Goal: Task Accomplishment & Management: Manage account settings

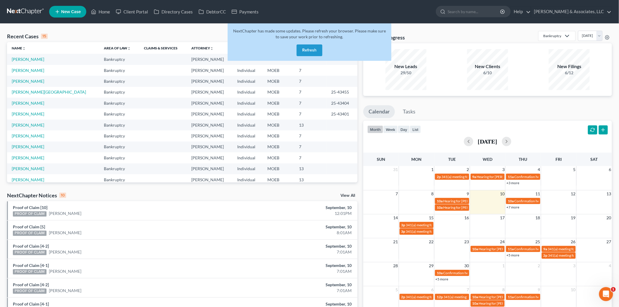
click at [309, 51] on button "Refresh" at bounding box center [309, 50] width 26 height 12
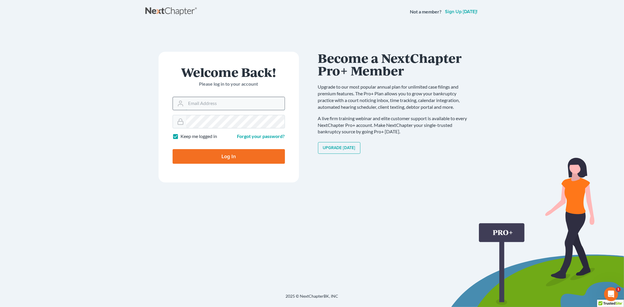
click at [226, 106] on input "Email Address" at bounding box center [235, 103] width 99 height 13
type input "[PERSON_NAME][EMAIL_ADDRESS][DOMAIN_NAME]"
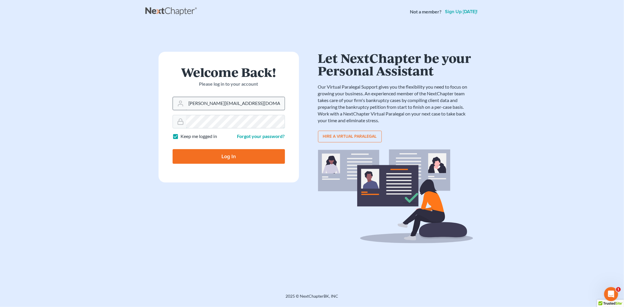
click at [172, 149] on input "Log In" at bounding box center [228, 156] width 112 height 15
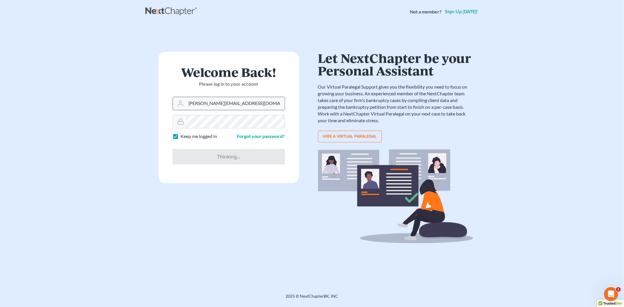
type input "Thinking..."
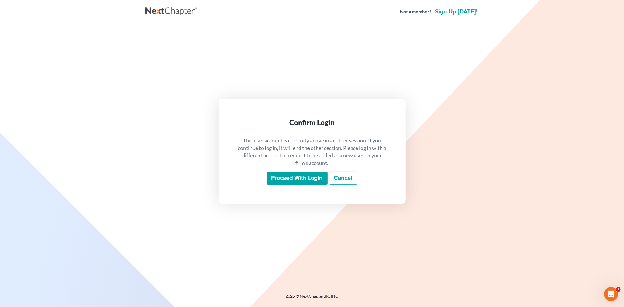
click at [276, 173] on input "Proceed with login" at bounding box center [297, 178] width 61 height 13
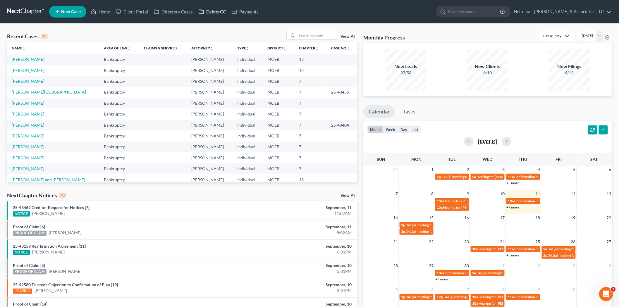
click at [206, 9] on link "DebtorCC" at bounding box center [212, 11] width 33 height 11
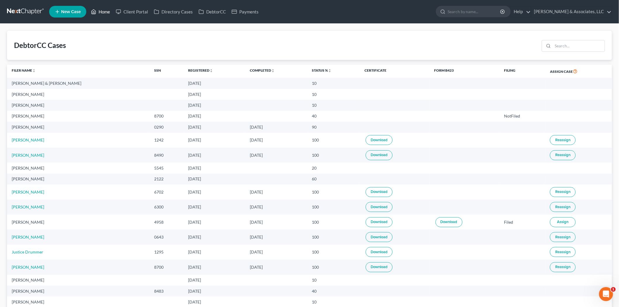
click at [106, 9] on link "Home" at bounding box center [100, 11] width 25 height 11
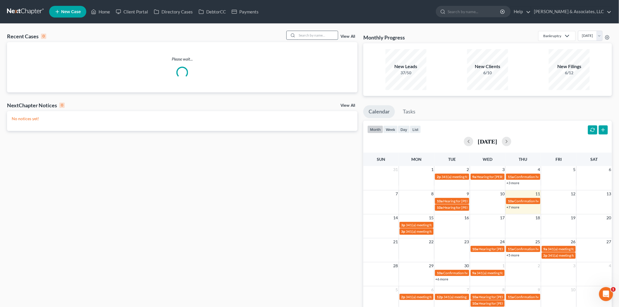
click at [310, 38] on input "search" at bounding box center [317, 35] width 41 height 8
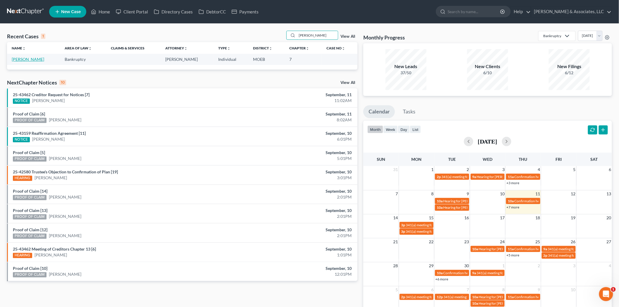
type input "zamora"
click at [34, 62] on link "[PERSON_NAME]" at bounding box center [28, 59] width 32 height 5
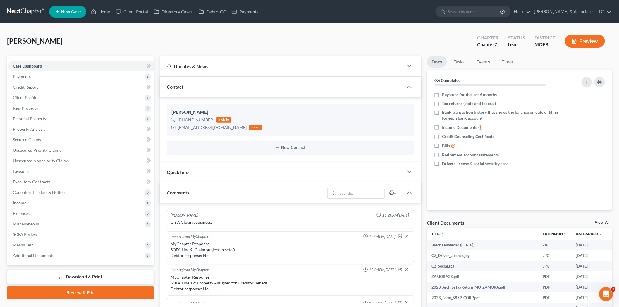
scroll to position [374, 0]
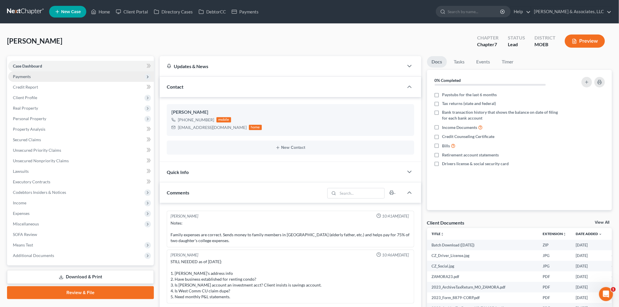
click at [28, 77] on span "Payments" at bounding box center [22, 76] width 18 height 5
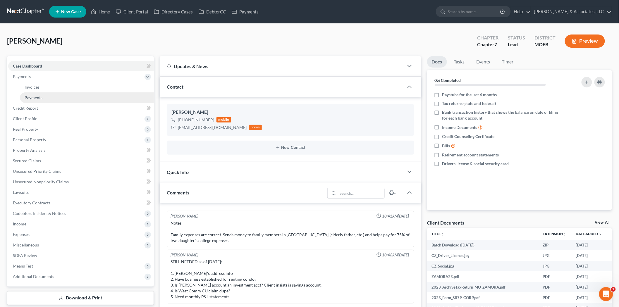
click at [32, 94] on link "Payments" at bounding box center [87, 97] width 134 height 11
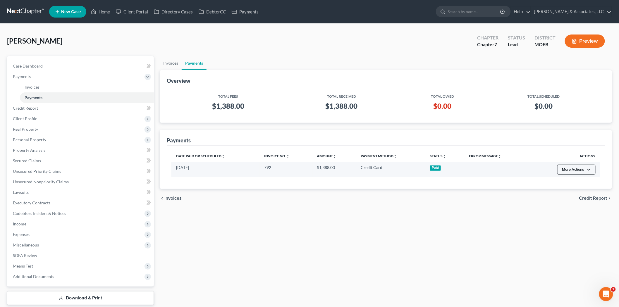
click at [582, 171] on button "More Actions" at bounding box center [576, 170] width 38 height 10
click at [575, 182] on link "Refund" at bounding box center [572, 182] width 33 height 10
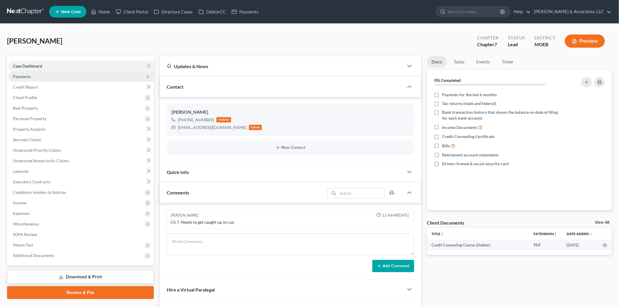
click at [42, 73] on span "Payments" at bounding box center [81, 76] width 146 height 11
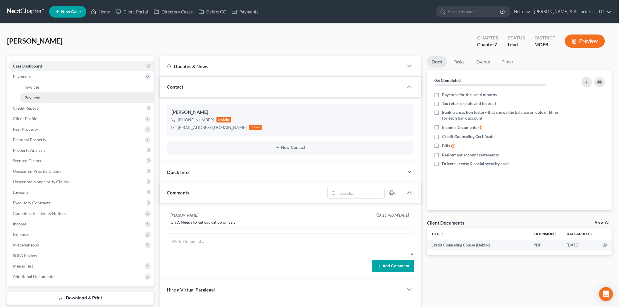
click at [43, 100] on link "Payments" at bounding box center [87, 97] width 134 height 11
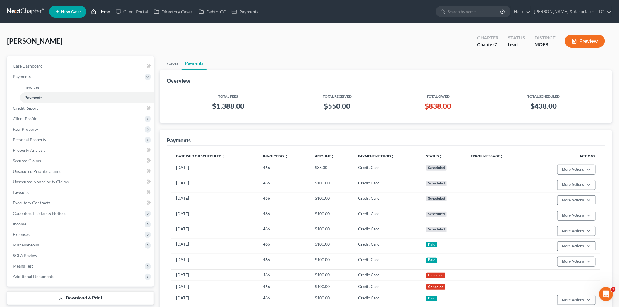
click at [108, 10] on link "Home" at bounding box center [100, 11] width 25 height 11
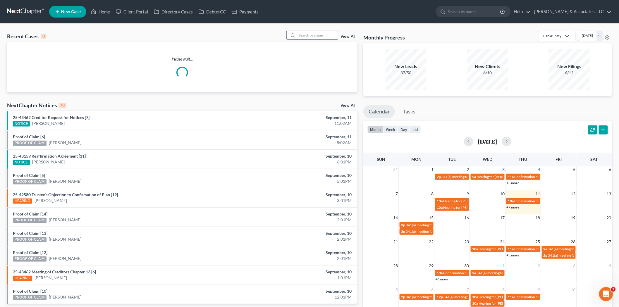
click at [317, 34] on input "search" at bounding box center [317, 35] width 41 height 8
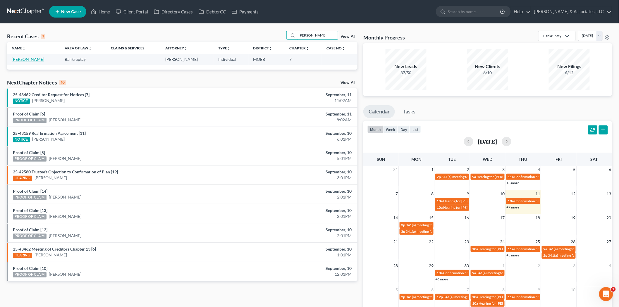
type input "leonard"
click at [30, 58] on link "Leonard, Christine" at bounding box center [28, 59] width 32 height 5
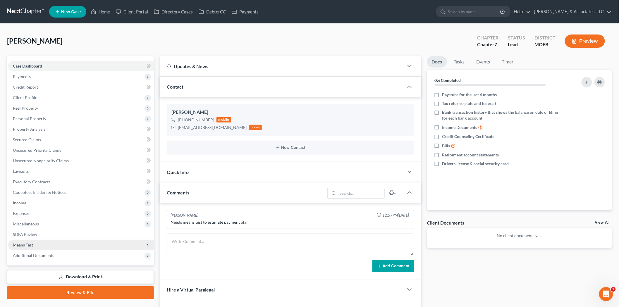
click at [27, 240] on span "Means Test" at bounding box center [81, 245] width 146 height 11
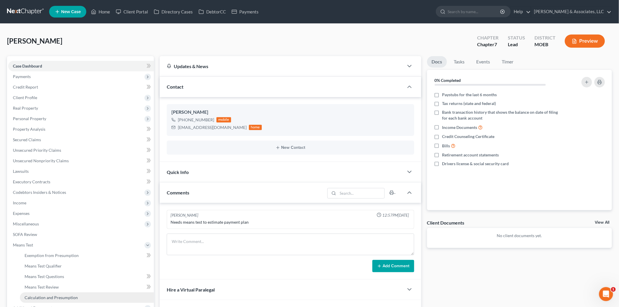
click at [46, 295] on span "Calculation and Presumption" at bounding box center [51, 297] width 53 height 5
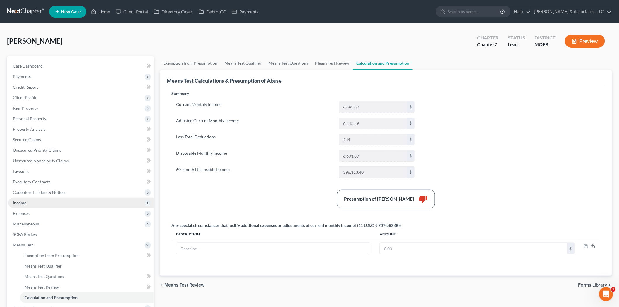
click at [20, 199] on span "Income" at bounding box center [81, 203] width 146 height 11
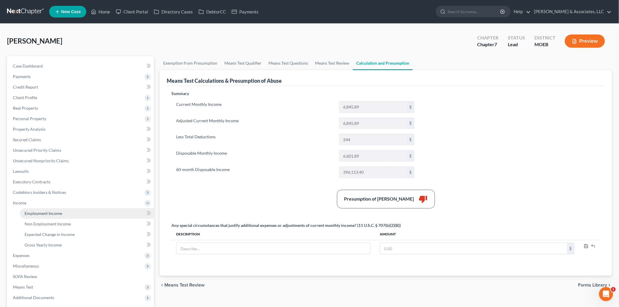
click at [39, 214] on span "Employment Income" at bounding box center [43, 213] width 37 height 5
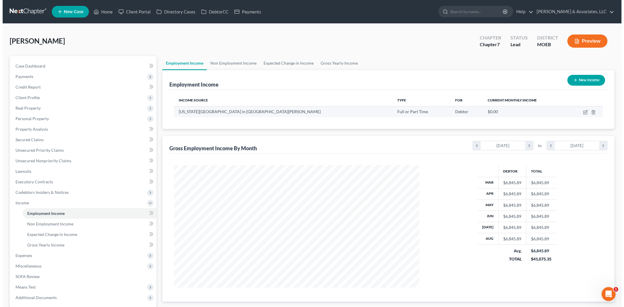
scroll to position [122, 257]
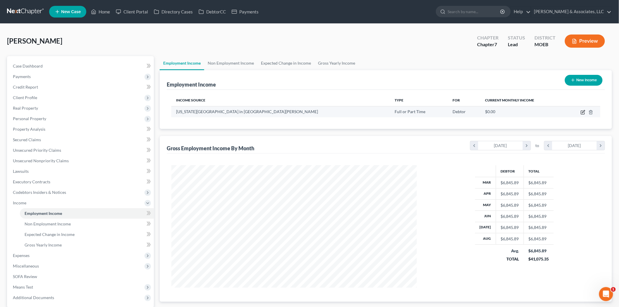
click at [582, 111] on icon "button" at bounding box center [582, 112] width 5 height 5
select select "0"
select select "26"
select select "0"
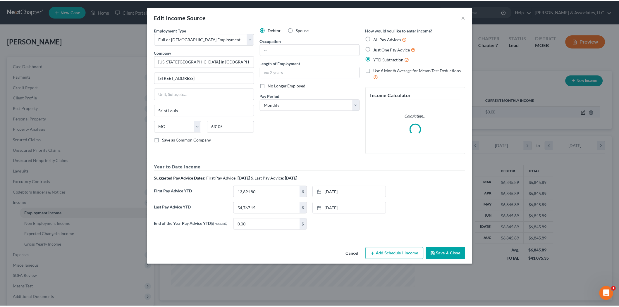
scroll to position [123, 259]
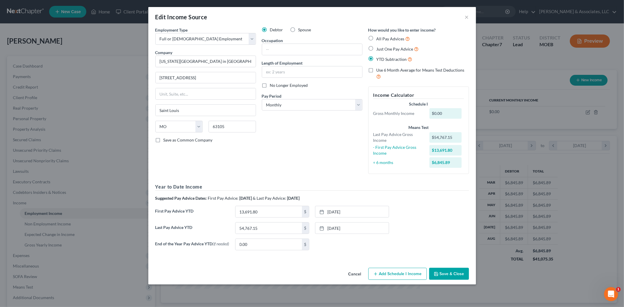
click at [455, 278] on button "Save & Close" at bounding box center [449, 274] width 40 height 12
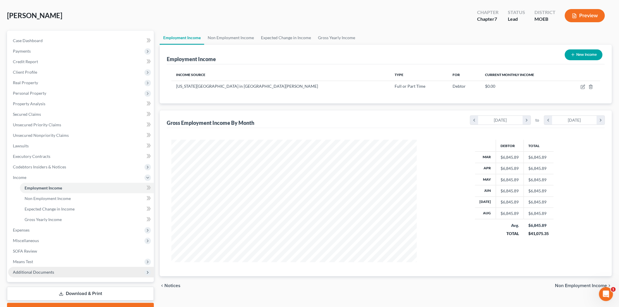
scroll to position [56, 0]
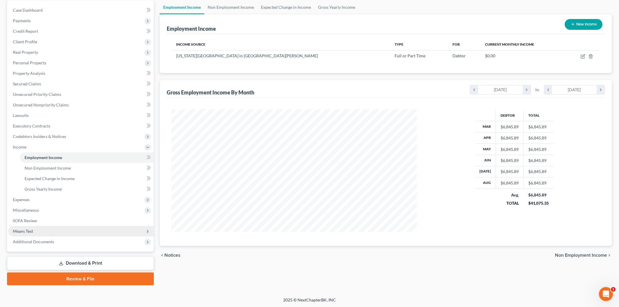
click at [36, 230] on span "Means Test" at bounding box center [81, 231] width 146 height 11
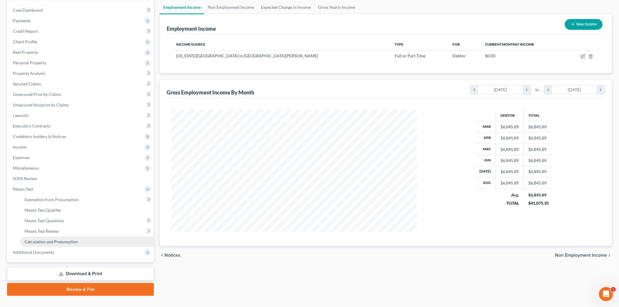
click at [48, 241] on span "Calculation and Presumption" at bounding box center [51, 241] width 53 height 5
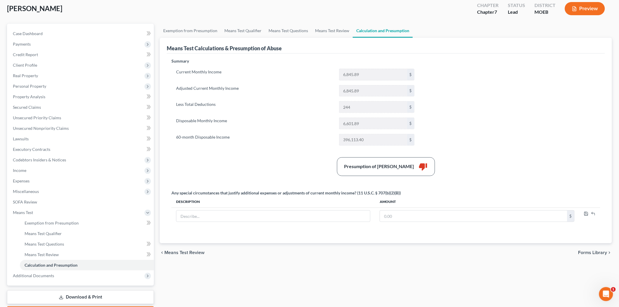
click at [249, 17] on div "Leonard, Christine Upgraded Chapter Chapter 7 Status Lead District MOEB Preview" at bounding box center [309, 10] width 605 height 25
click at [241, 26] on link "Means Test Qualifier" at bounding box center [243, 31] width 44 height 14
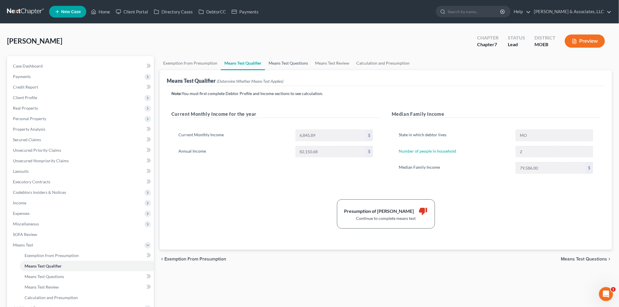
click at [288, 61] on link "Means Test Questions" at bounding box center [288, 63] width 46 height 14
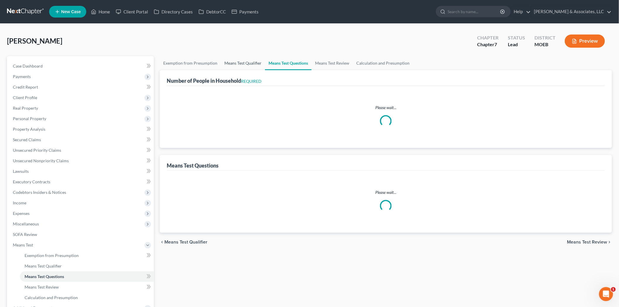
select select "0"
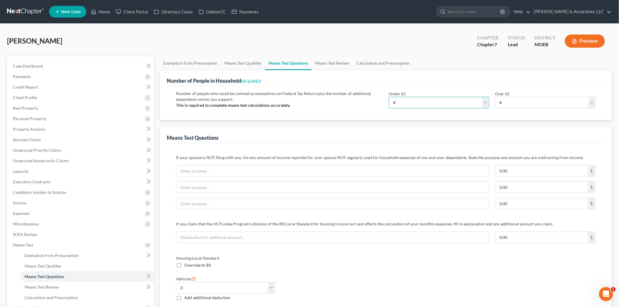
click at [420, 104] on select "# 0 1 2 3 4 5 6 7 8 9 10" at bounding box center [439, 103] width 101 height 12
select select "1"
click at [389, 97] on select "# 0 1 2 3 4 5 6 7 8 9 10" at bounding box center [439, 103] width 101 height 12
drag, startPoint x: 208, startPoint y: 69, endPoint x: 201, endPoint y: 63, distance: 8.7
click at [207, 69] on link "Exemption from Presumption" at bounding box center [190, 63] width 61 height 14
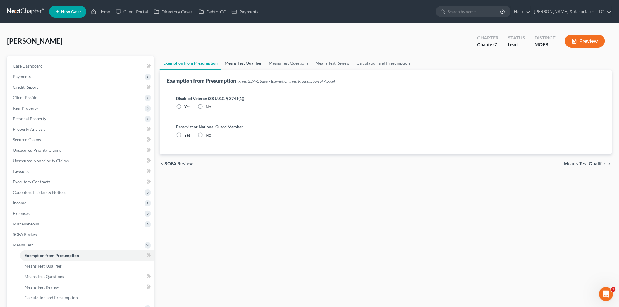
click at [236, 61] on link "Means Test Qualifier" at bounding box center [243, 63] width 44 height 14
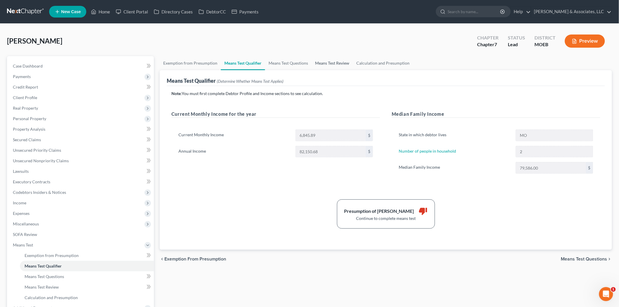
click at [331, 59] on link "Means Test Review" at bounding box center [331, 63] width 41 height 14
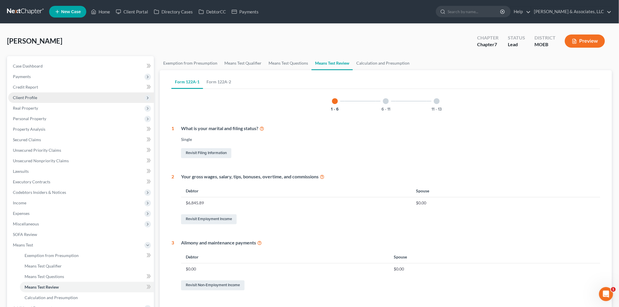
click at [32, 99] on span "Client Profile" at bounding box center [25, 97] width 24 height 5
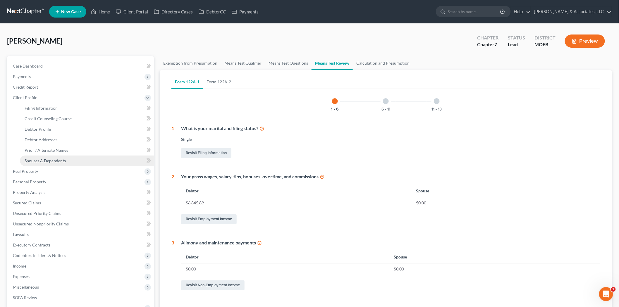
click at [37, 161] on span "Spouses & Dependents" at bounding box center [45, 160] width 41 height 5
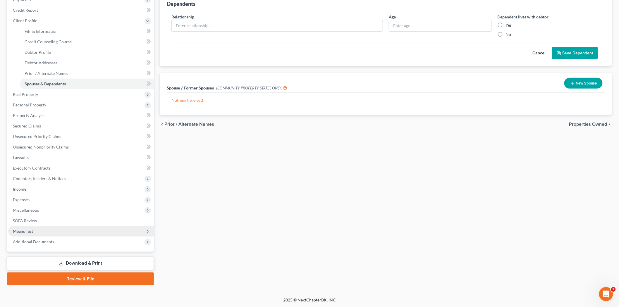
click at [52, 230] on span "Means Test" at bounding box center [81, 231] width 146 height 11
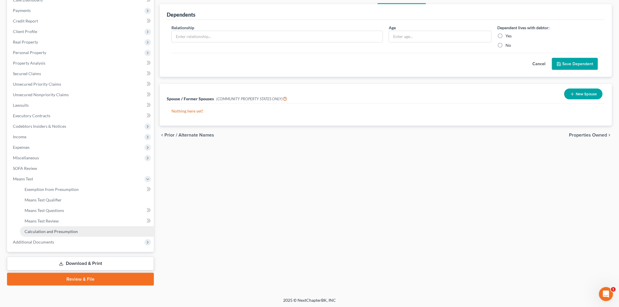
click at [49, 231] on span "Calculation and Presumption" at bounding box center [51, 231] width 53 height 5
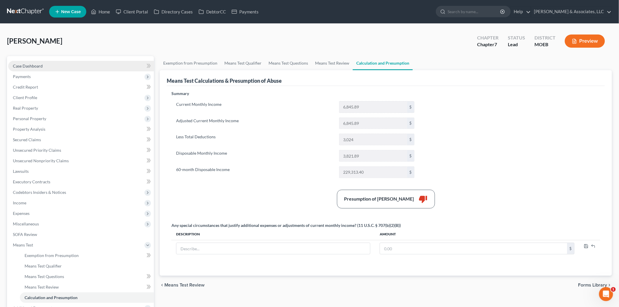
click at [29, 65] on span "Case Dashboard" at bounding box center [28, 65] width 30 height 5
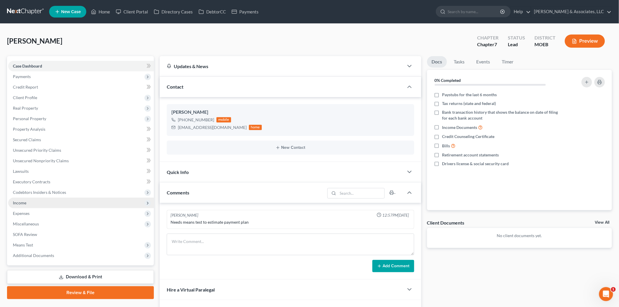
click at [37, 200] on span "Income" at bounding box center [81, 203] width 146 height 11
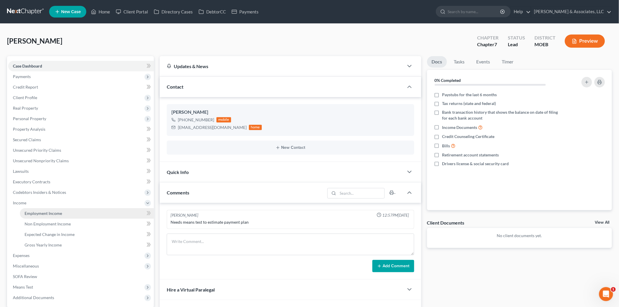
click at [37, 213] on span "Employment Income" at bounding box center [43, 213] width 37 height 5
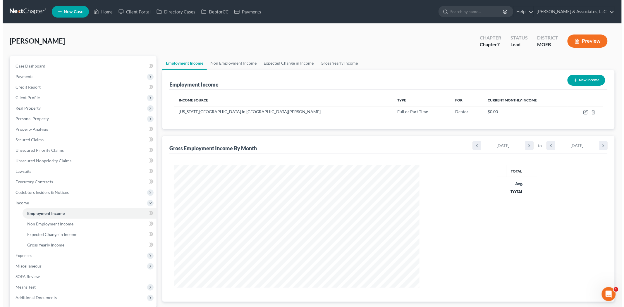
scroll to position [122, 257]
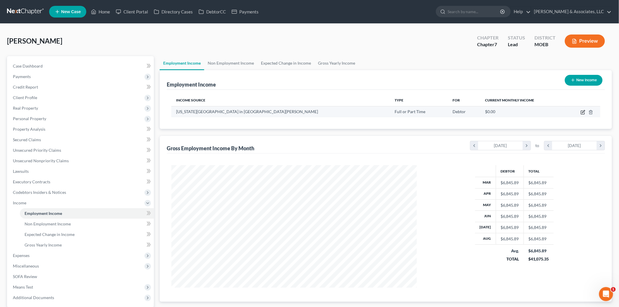
click at [581, 111] on icon "button" at bounding box center [583, 113] width 4 height 4
select select "0"
select select "26"
select select "0"
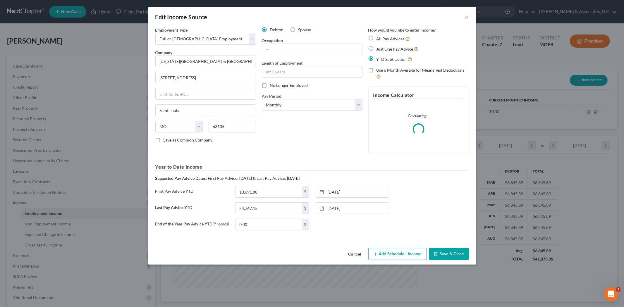
scroll to position [123, 259]
click at [376, 255] on icon "button" at bounding box center [375, 254] width 5 height 5
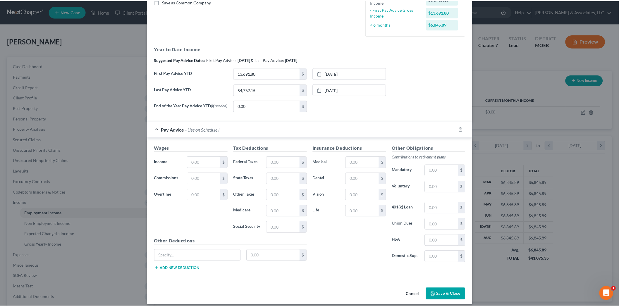
scroll to position [145, 0]
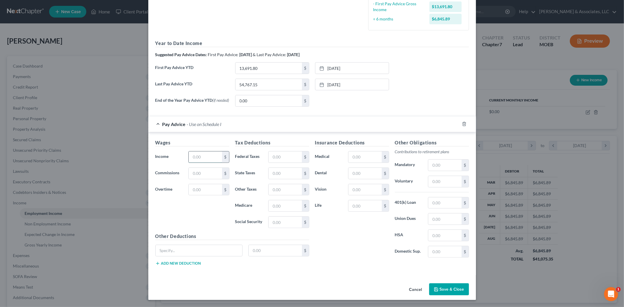
click at [199, 158] on input "text" at bounding box center [205, 156] width 33 height 11
click at [414, 287] on button "Cancel" at bounding box center [415, 290] width 22 height 12
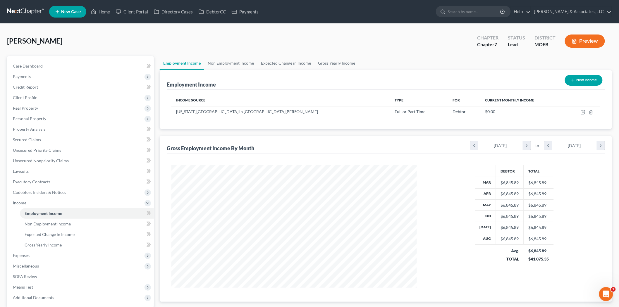
scroll to position [292227, 292092]
click at [103, 12] on link "Home" at bounding box center [100, 11] width 25 height 11
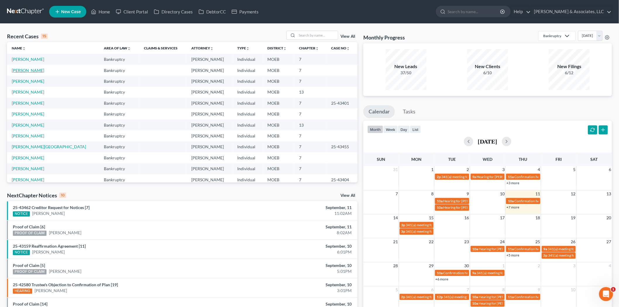
click at [23, 69] on link "Zamora, Carlos" at bounding box center [28, 70] width 32 height 5
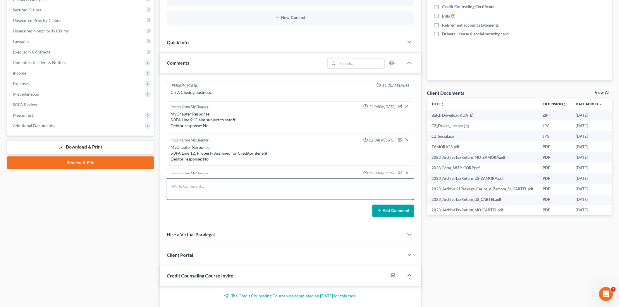
scroll to position [374, 0]
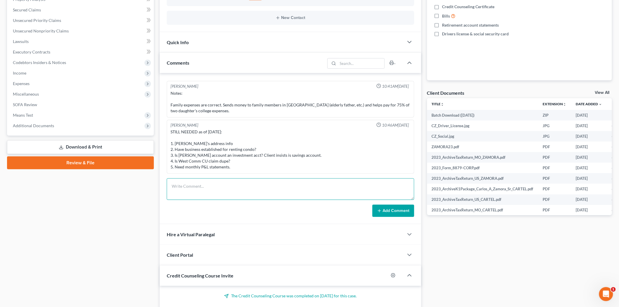
click at [198, 187] on textarea at bounding box center [290, 189] width 247 height 22
type textarea "ISSUED REFUND. NOT FILING."
click at [392, 208] on button "Add Comment" at bounding box center [393, 211] width 42 height 12
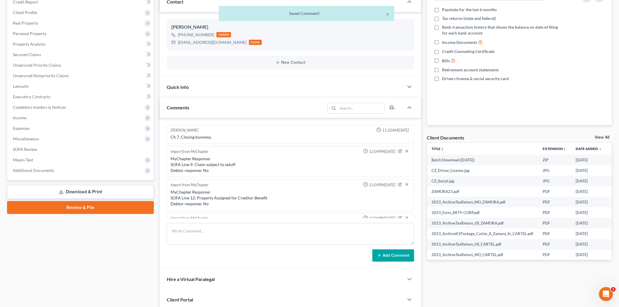
scroll to position [0, 0]
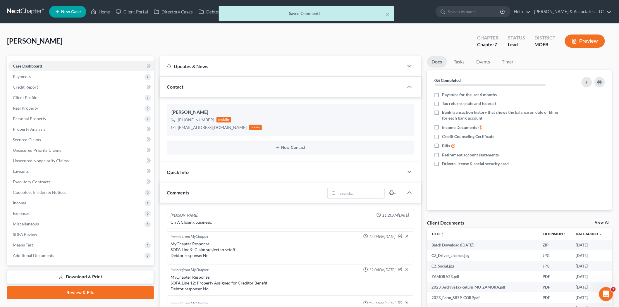
click at [103, 8] on div "× Saved Comment!" at bounding box center [306, 15] width 619 height 18
click at [102, 12] on div "× Saved Comment!" at bounding box center [306, 15] width 619 height 18
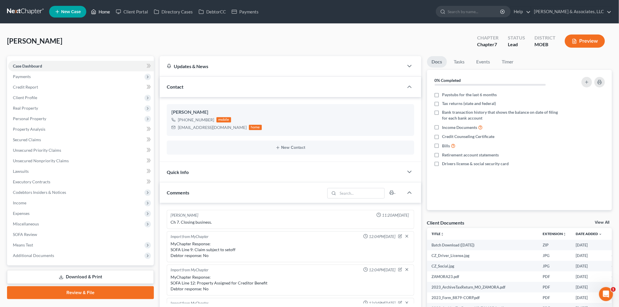
click at [107, 14] on link "Home" at bounding box center [100, 11] width 25 height 11
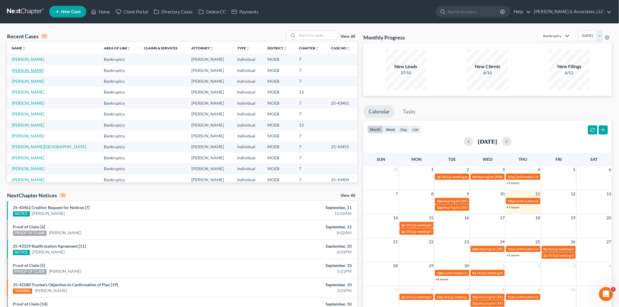
click at [27, 70] on link "Leonard, Christine" at bounding box center [28, 70] width 32 height 5
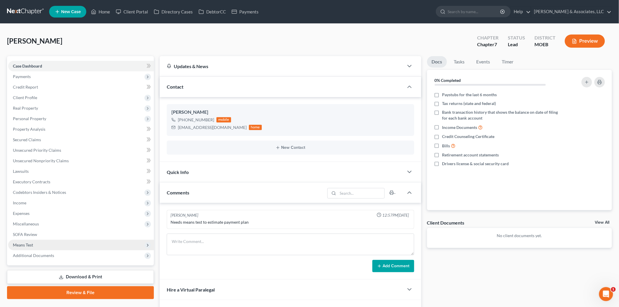
click at [44, 247] on span "Means Test" at bounding box center [81, 245] width 146 height 11
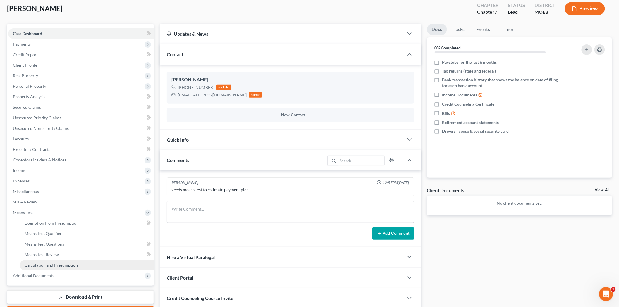
click at [51, 260] on link "Calculation and Presumption" at bounding box center [87, 265] width 134 height 11
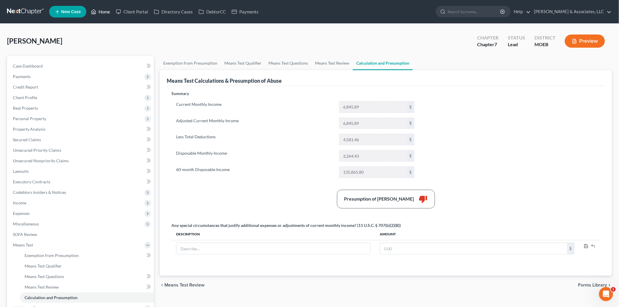
click at [106, 12] on link "Home" at bounding box center [100, 11] width 25 height 11
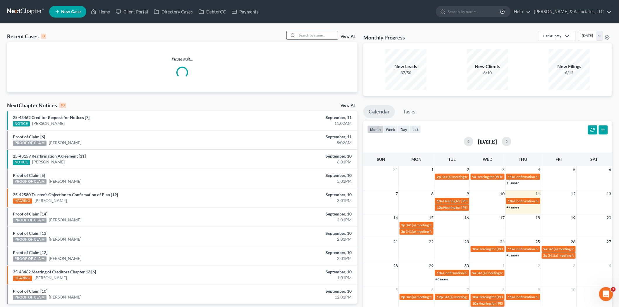
click at [317, 36] on input "search" at bounding box center [317, 35] width 41 height 8
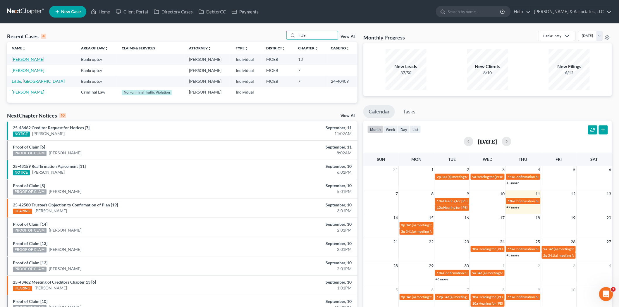
type input "little"
click at [27, 60] on link "Little, Michael" at bounding box center [28, 59] width 32 height 5
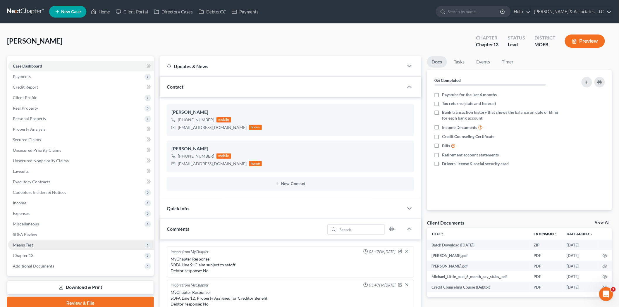
click at [33, 246] on span "Means Test" at bounding box center [23, 244] width 20 height 5
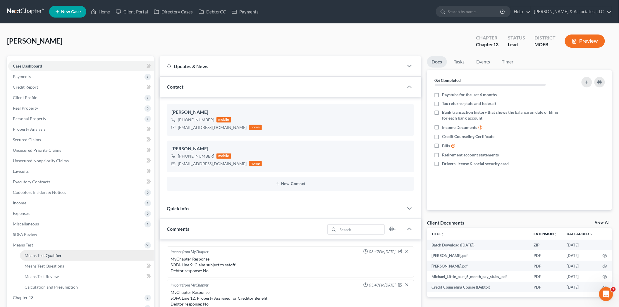
scroll to position [609, 0]
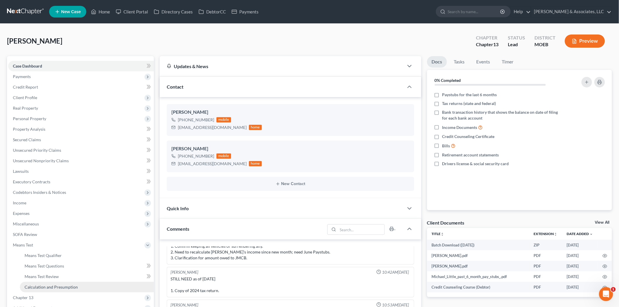
click at [47, 287] on span "Calculation and Presumption" at bounding box center [51, 286] width 53 height 5
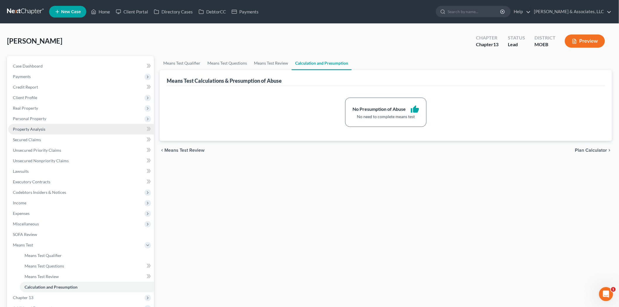
click at [30, 131] on link "Property Analysis" at bounding box center [81, 129] width 146 height 11
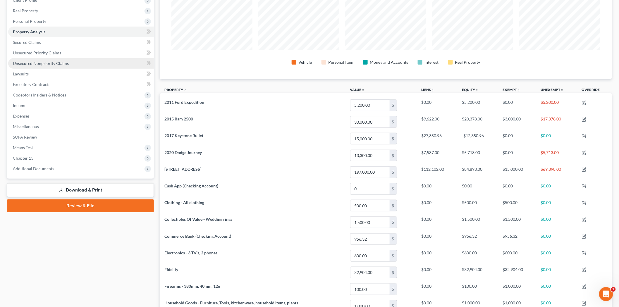
click at [31, 63] on span "Unsecured Nonpriority Claims" at bounding box center [41, 63] width 56 height 5
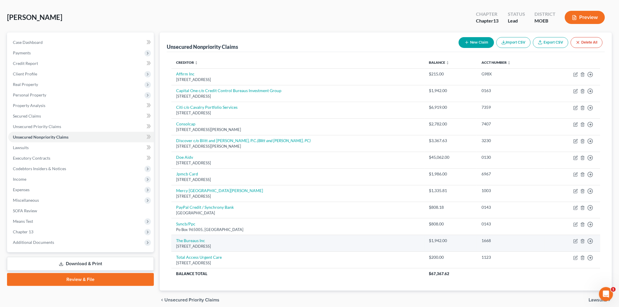
scroll to position [49, 0]
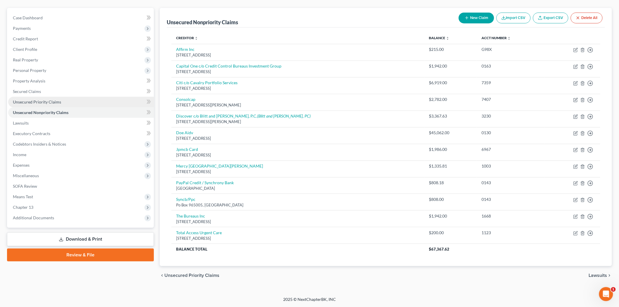
click at [37, 100] on span "Unsecured Priority Claims" at bounding box center [37, 101] width 48 height 5
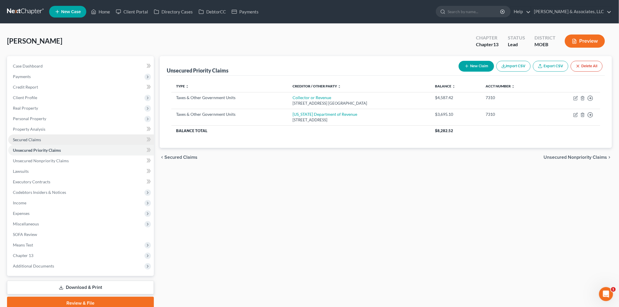
click at [27, 139] on span "Secured Claims" at bounding box center [27, 139] width 28 height 5
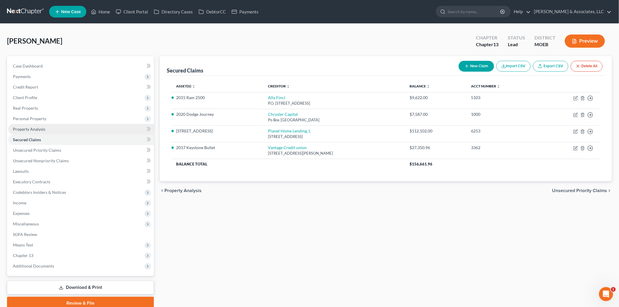
click at [34, 125] on link "Property Analysis" at bounding box center [81, 129] width 146 height 11
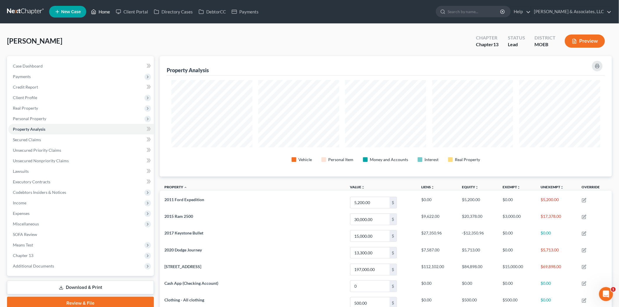
click at [103, 9] on link "Home" at bounding box center [100, 11] width 25 height 11
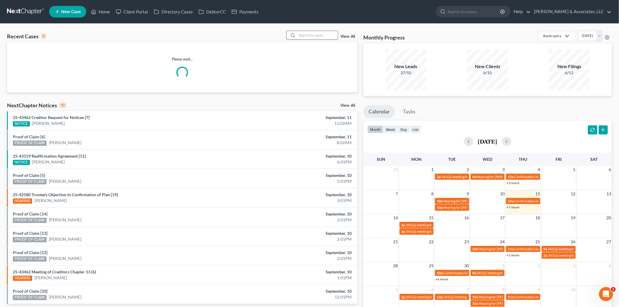
click at [312, 33] on input "search" at bounding box center [317, 35] width 41 height 8
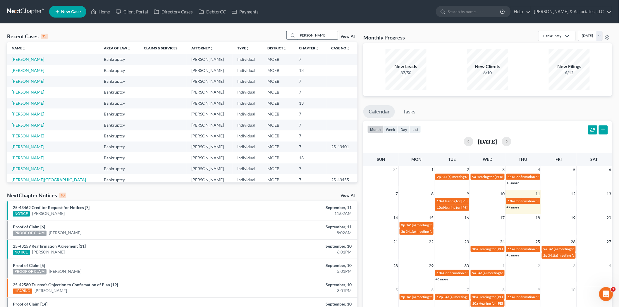
type input "parker"
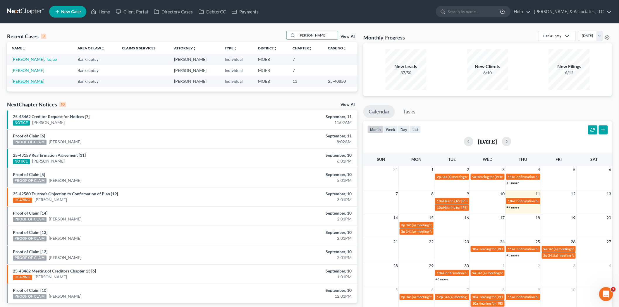
click at [33, 81] on link "Parker, Michelle" at bounding box center [28, 81] width 32 height 5
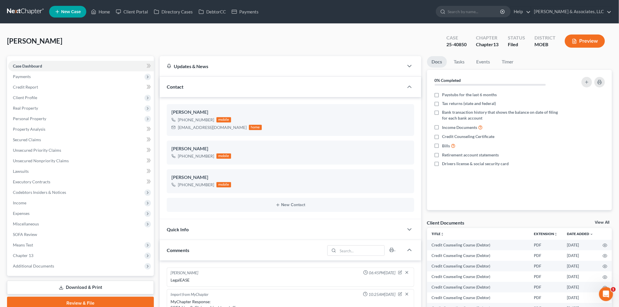
scroll to position [220, 0]
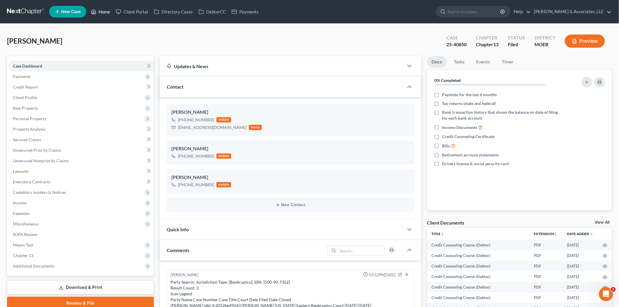
click at [103, 15] on link "Home" at bounding box center [100, 11] width 25 height 11
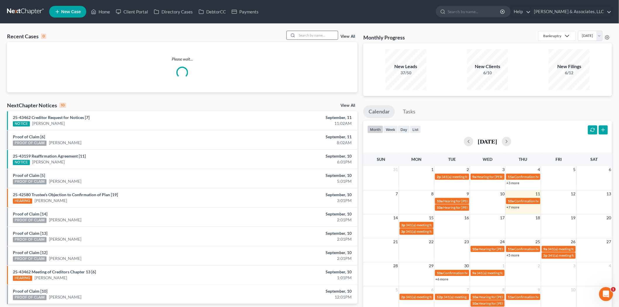
click at [309, 35] on input "search" at bounding box center [317, 35] width 41 height 8
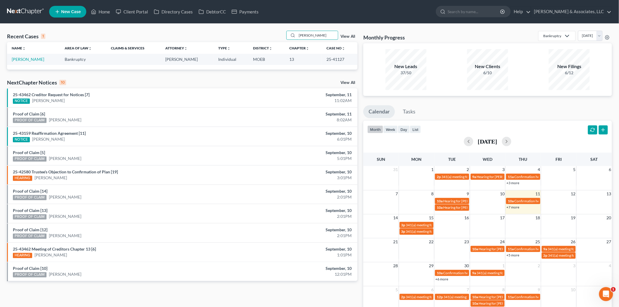
type input "foust"
click at [33, 56] on td "Foust, Roderick" at bounding box center [33, 59] width 53 height 11
click at [33, 57] on link "Foust, Roderick" at bounding box center [28, 59] width 32 height 5
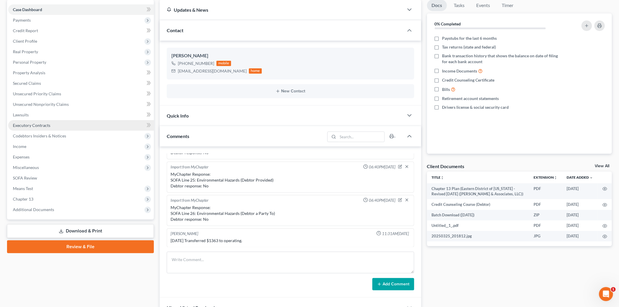
scroll to position [97, 0]
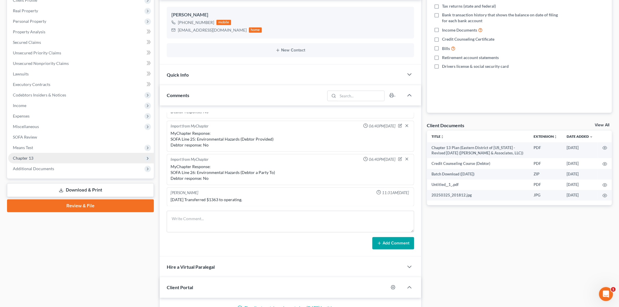
click at [46, 154] on span "Chapter 13" at bounding box center [81, 158] width 146 height 11
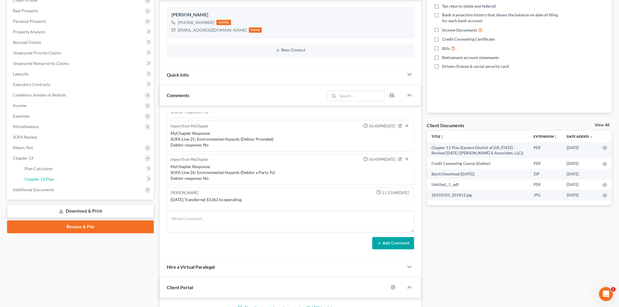
click at [49, 177] on span "Chapter 13 Plan" at bounding box center [40, 179] width 30 height 5
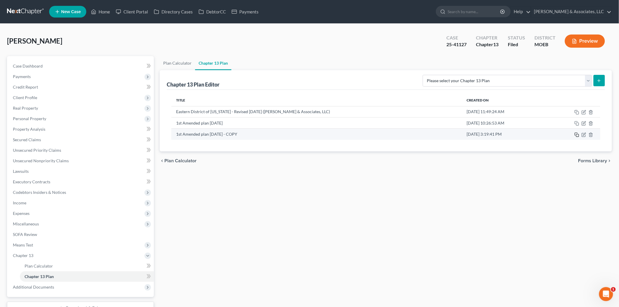
click at [578, 133] on icon "button" at bounding box center [576, 134] width 5 height 5
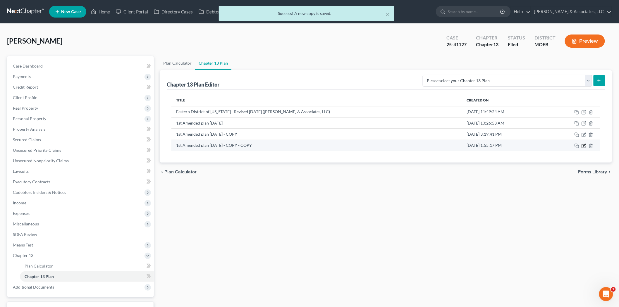
click at [582, 145] on icon "button" at bounding box center [583, 146] width 5 height 5
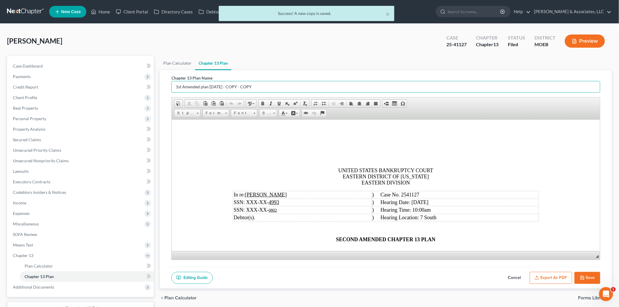
drag, startPoint x: 259, startPoint y: 88, endPoint x: 2, endPoint y: 81, distance: 256.8
click at [0, 75] on div "× Success! A new copy is saved. Foust, Roderick Upgraded Case 25-41127 Chapter …" at bounding box center [309, 183] width 619 height 319
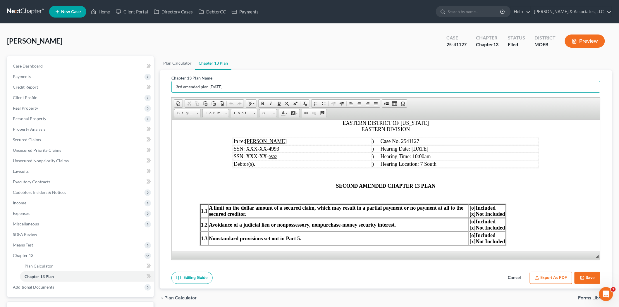
scroll to position [65, 0]
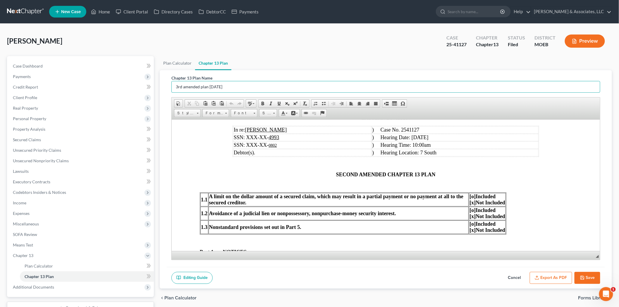
type input "3rd amended plan 9.11.25"
click at [300, 176] on p "SECOND AMENDED CHAPTER 13 PLAN" at bounding box center [385, 174] width 372 height 6
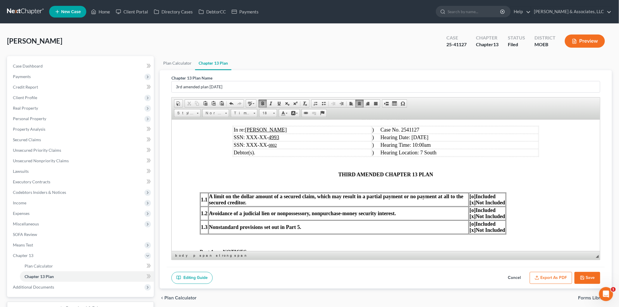
click at [435, 138] on td ") Hearing Date: 7/24/25" at bounding box center [454, 137] width 167 height 7
drag, startPoint x: 417, startPoint y: 138, endPoint x: 425, endPoint y: 136, distance: 8.4
click at [425, 136] on span ") Hearing Date: 7/24/25" at bounding box center [400, 137] width 56 height 6
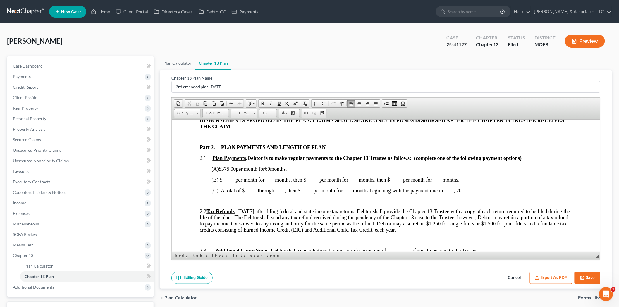
scroll to position [260, 0]
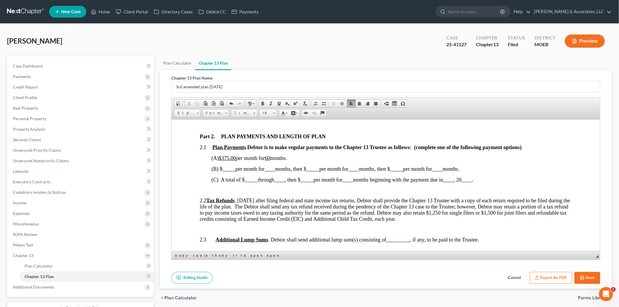
click at [250, 178] on span "_____" at bounding box center [250, 180] width 13 height 6
click at [291, 180] on span "____" at bounding box center [289, 180] width 11 height 6
click at [346, 179] on span "_____" at bounding box center [345, 180] width 13 height 6
click at [398, 180] on span "____" at bounding box center [394, 180] width 11 height 6
drag, startPoint x: 504, startPoint y: 180, endPoint x: 531, endPoint y: 176, distance: 26.8
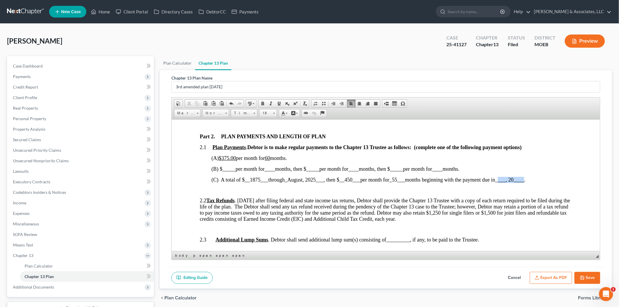
click at [525, 177] on span "(C) A total of $ __1875___ through _August, 2025___ , then $ __450___ per month…" at bounding box center [368, 180] width 314 height 6
drag, startPoint x: 223, startPoint y: 158, endPoint x: 237, endPoint y: 157, distance: 14.4
click at [236, 157] on u "$375.00" at bounding box center [226, 158] width 17 height 6
drag, startPoint x: 256, startPoint y: 157, endPoint x: 260, endPoint y: 157, distance: 3.5
click at [255, 157] on u "60" at bounding box center [252, 158] width 5 height 6
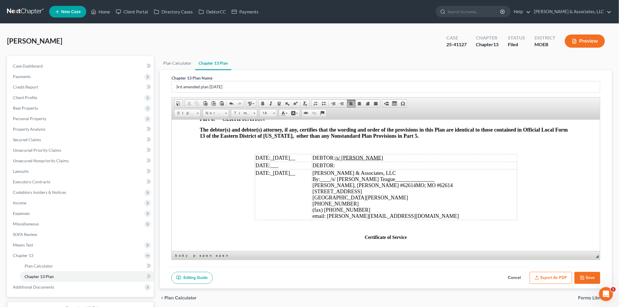
scroll to position [1754, 0]
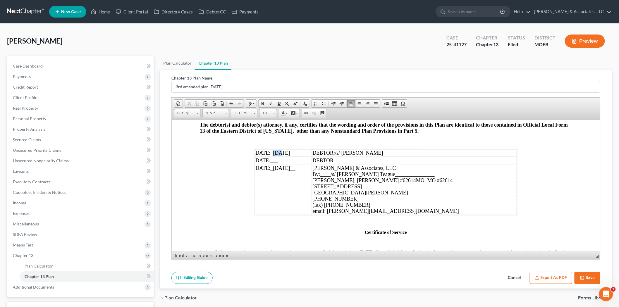
drag, startPoint x: 272, startPoint y: 169, endPoint x: 277, endPoint y: 170, distance: 5.3
click at [277, 156] on span "_7.2.25__" at bounding box center [282, 153] width 25 height 6
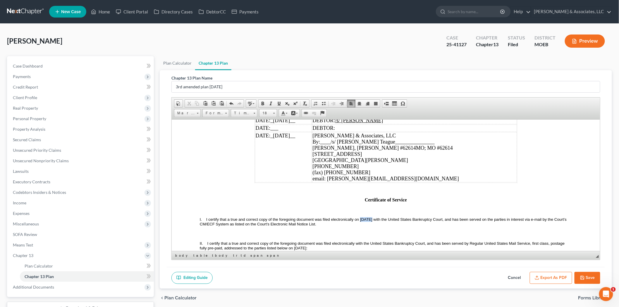
drag, startPoint x: 359, startPoint y: 235, endPoint x: 370, endPoint y: 235, distance: 10.5
click at [370, 226] on span "I certify that a true and correct copy of the foregoing document was filed elec…" at bounding box center [383, 221] width 368 height 9
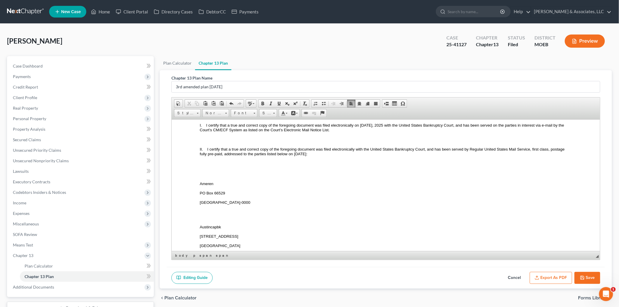
scroll to position [1884, 0]
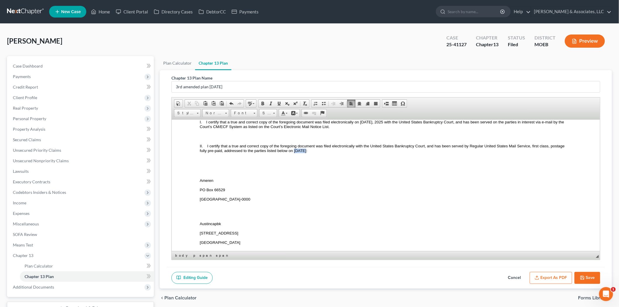
drag, startPoint x: 294, startPoint y: 167, endPoint x: 303, endPoint y: 166, distance: 8.5
click at [303, 153] on span "I certify that a true and correct copy of the foregoing document was filed elec…" at bounding box center [382, 148] width 366 height 9
click at [562, 277] on button "Export as PDF" at bounding box center [550, 278] width 42 height 12
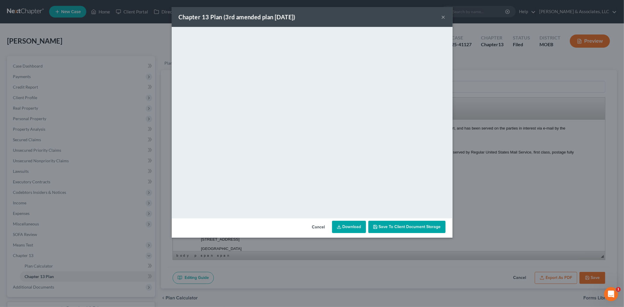
drag, startPoint x: 443, startPoint y: 18, endPoint x: 473, endPoint y: 64, distance: 54.5
click at [443, 18] on button "×" at bounding box center [443, 16] width 4 height 7
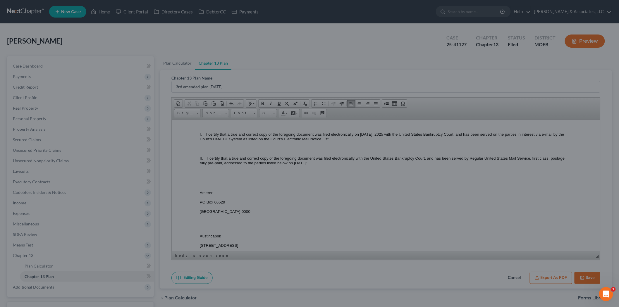
scroll to position [1884, 0]
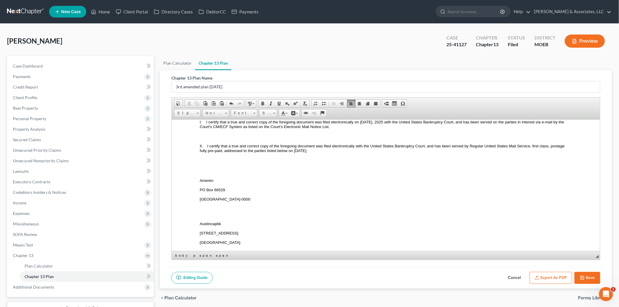
click at [587, 274] on button "Save" at bounding box center [587, 278] width 26 height 12
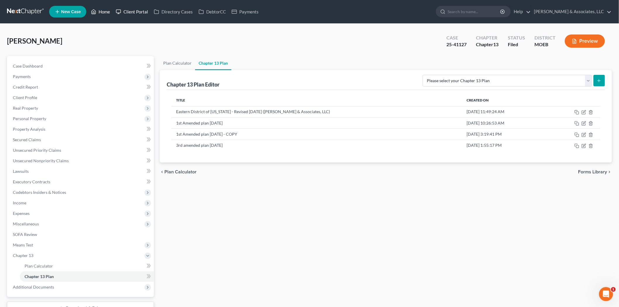
click at [105, 12] on link "Home" at bounding box center [100, 11] width 25 height 11
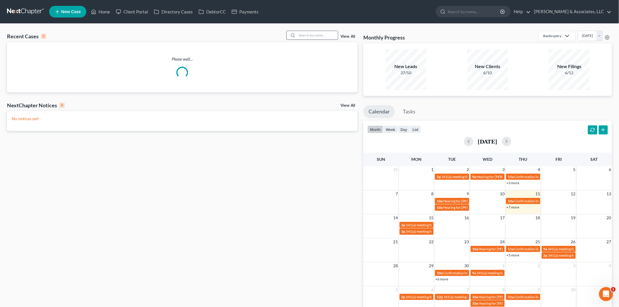
click at [317, 34] on input "search" at bounding box center [317, 35] width 41 height 8
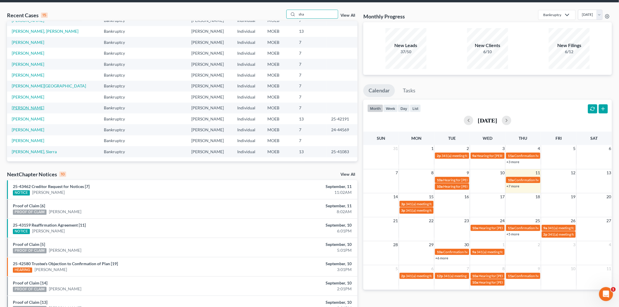
scroll to position [32, 0]
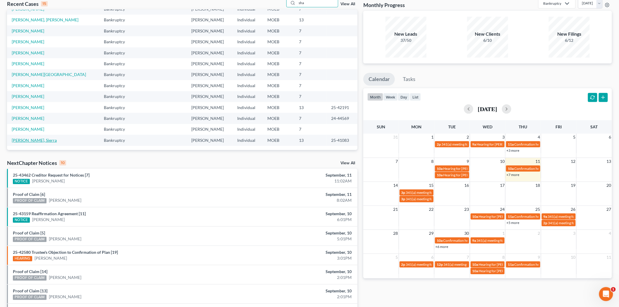
type input "sha"
click at [30, 139] on link "Shaeffer, Sierra" at bounding box center [34, 140] width 45 height 5
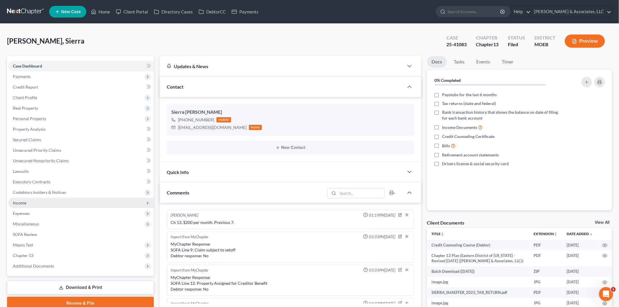
click at [29, 205] on span "Income" at bounding box center [81, 203] width 146 height 11
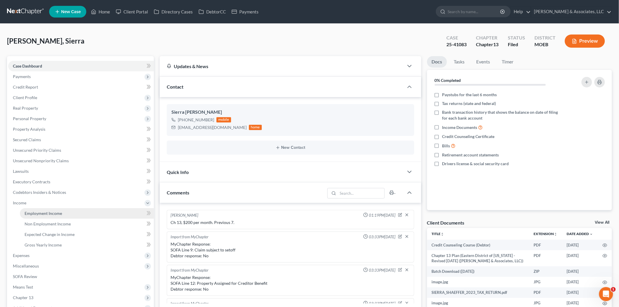
scroll to position [161, 0]
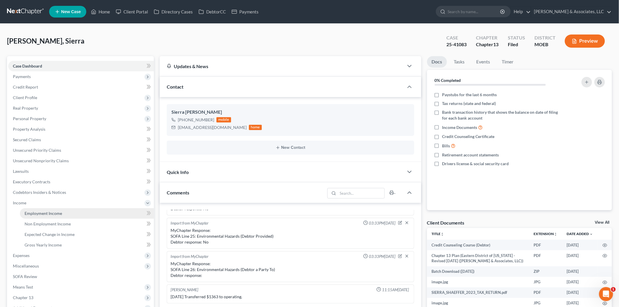
click at [43, 213] on span "Employment Income" at bounding box center [43, 213] width 37 height 5
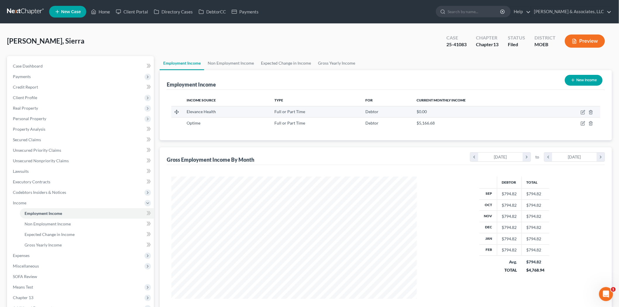
scroll to position [122, 257]
click at [217, 62] on link "Non Employment Income" at bounding box center [230, 63] width 53 height 14
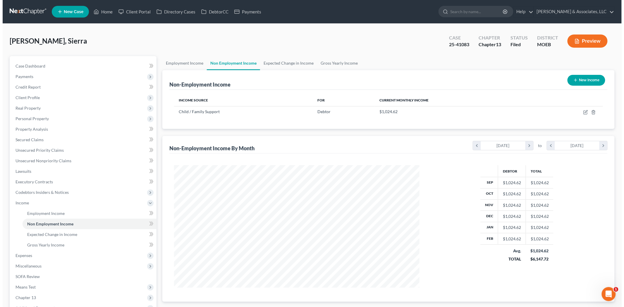
scroll to position [122, 257]
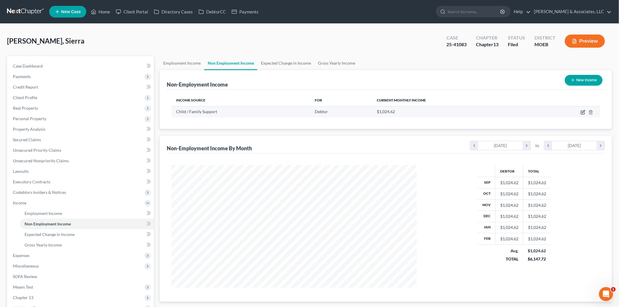
click at [580, 111] on icon "button" at bounding box center [582, 112] width 5 height 5
select select "7"
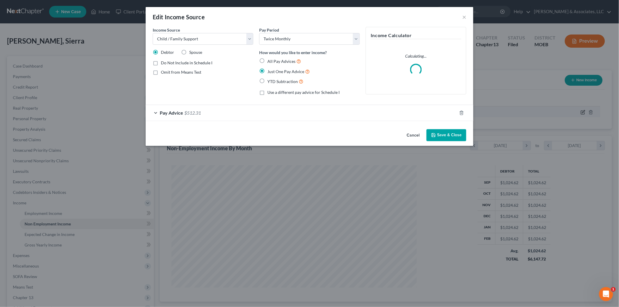
scroll to position [123, 259]
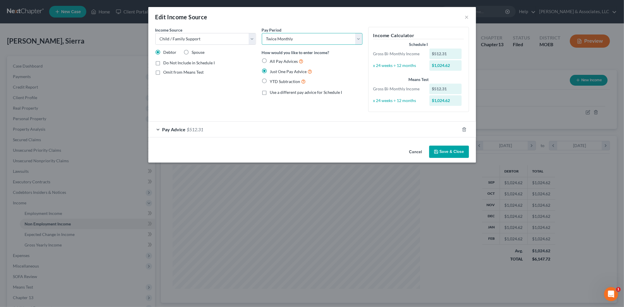
click at [358, 38] on select "Select Monthly Twice Monthly Every Other Week Weekly" at bounding box center [312, 39] width 101 height 12
select select "2"
click at [262, 33] on select "Select Monthly Twice Monthly Every Other Week Weekly" at bounding box center [312, 39] width 101 height 12
click at [437, 150] on icon "button" at bounding box center [436, 152] width 4 height 4
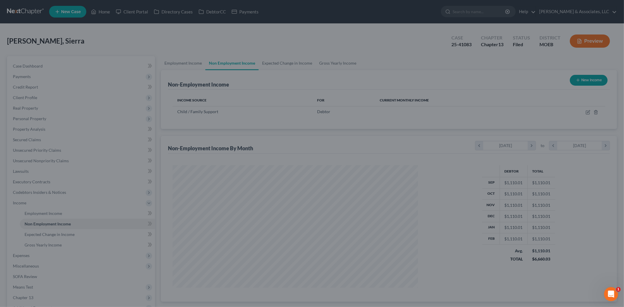
scroll to position [292227, 292092]
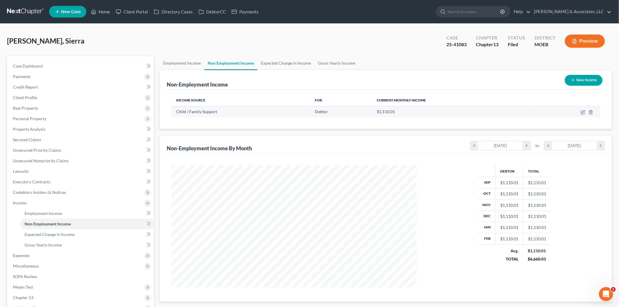
click at [588, 112] on td at bounding box center [566, 111] width 67 height 11
click at [580, 112] on icon "button" at bounding box center [582, 112] width 5 height 5
select select "7"
select select "2"
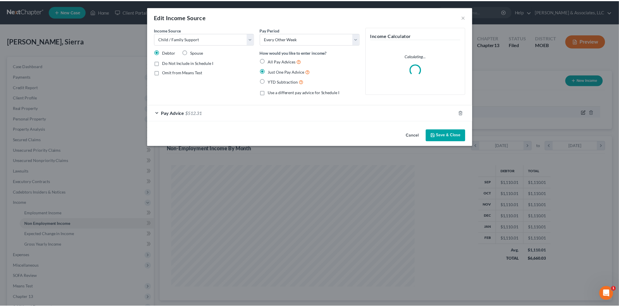
scroll to position [123, 259]
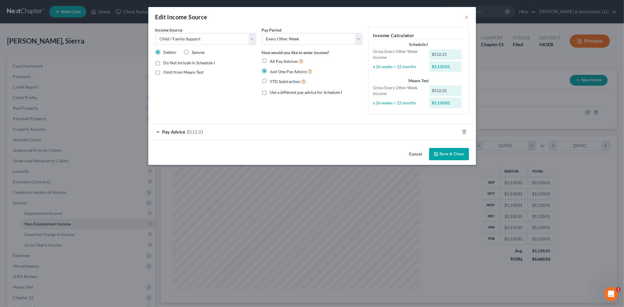
click at [438, 153] on icon "button" at bounding box center [436, 154] width 4 height 4
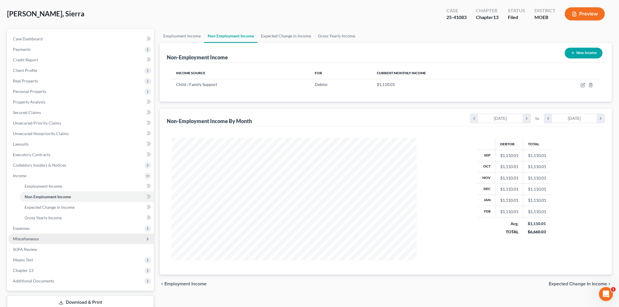
scroll to position [65, 0]
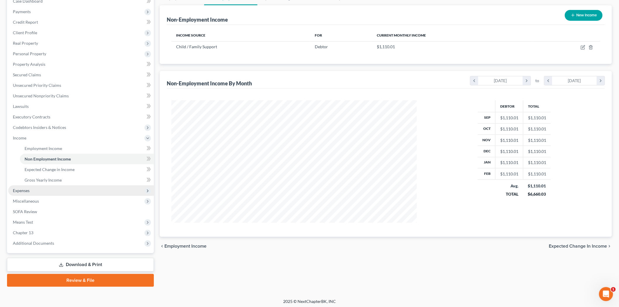
click at [21, 192] on span "Expenses" at bounding box center [21, 190] width 17 height 5
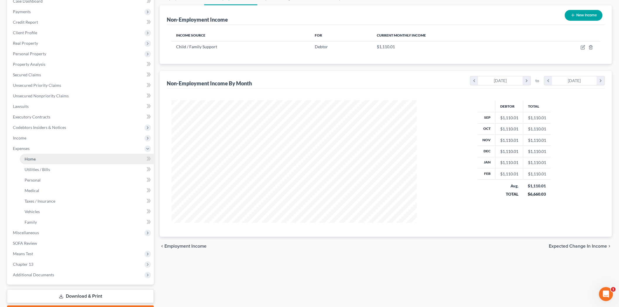
click at [32, 156] on link "Home" at bounding box center [87, 159] width 134 height 11
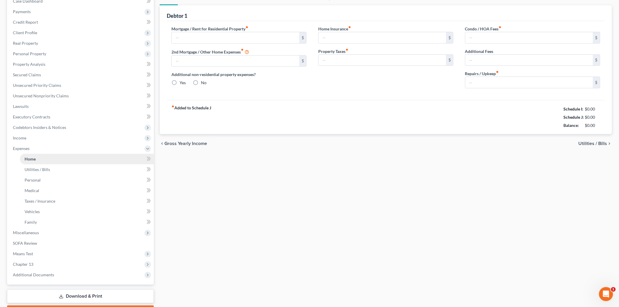
type input "1,950.00"
type input "0.00"
radio input "true"
type input "0.00"
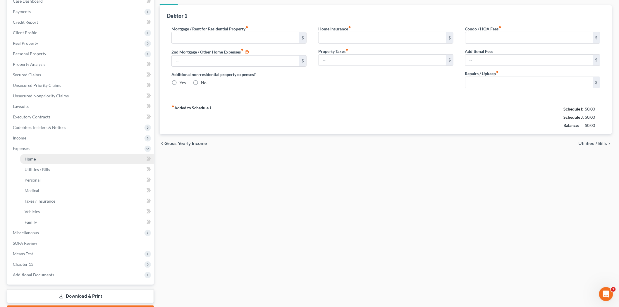
type input "0.00"
